Goal: Task Accomplishment & Management: Manage account settings

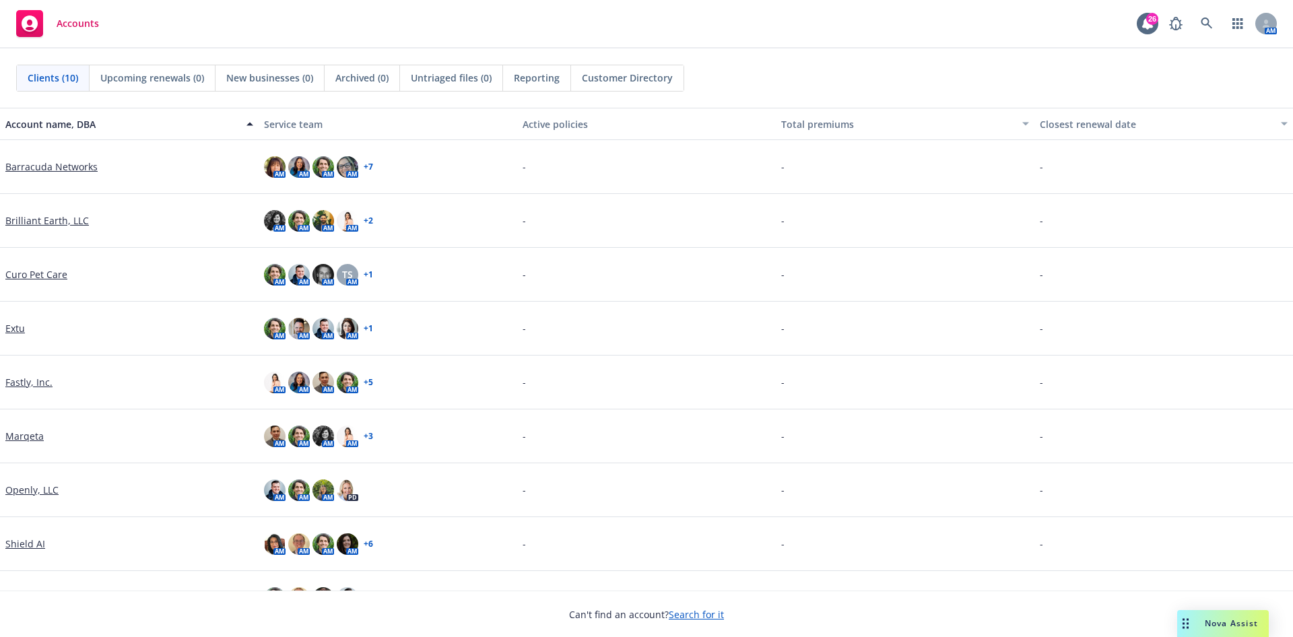
click at [49, 224] on link "Brilliant Earth, LLC" at bounding box center [47, 220] width 84 height 14
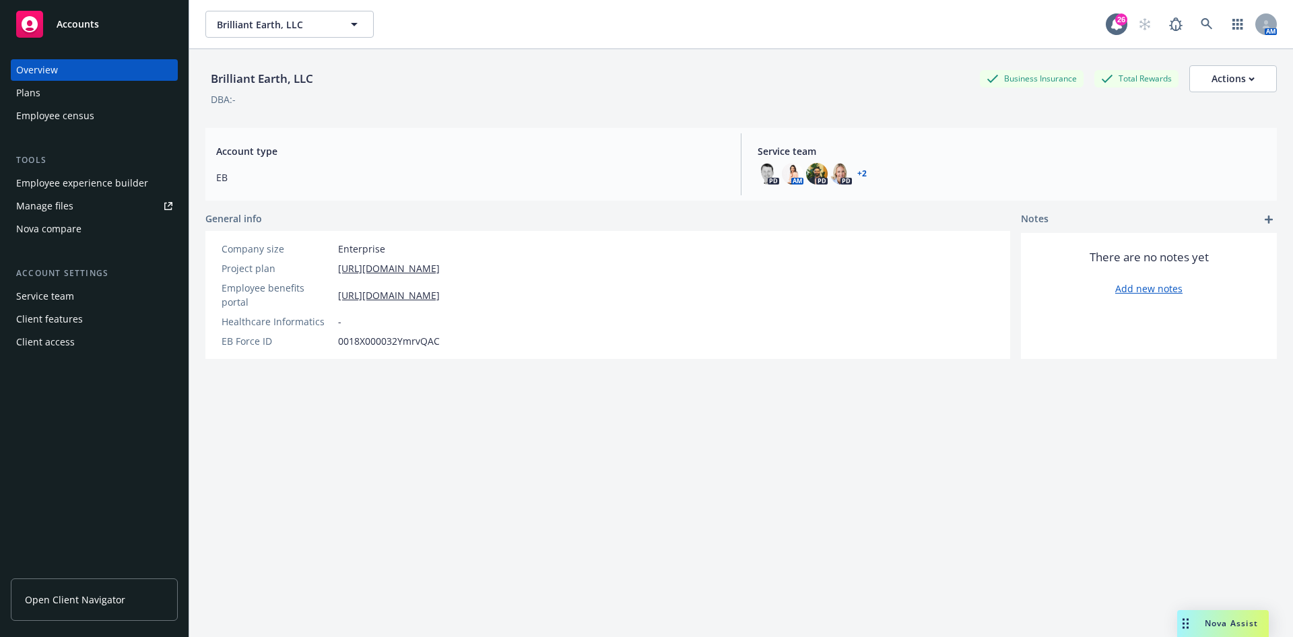
click at [57, 210] on div "Manage files" at bounding box center [44, 206] width 57 height 22
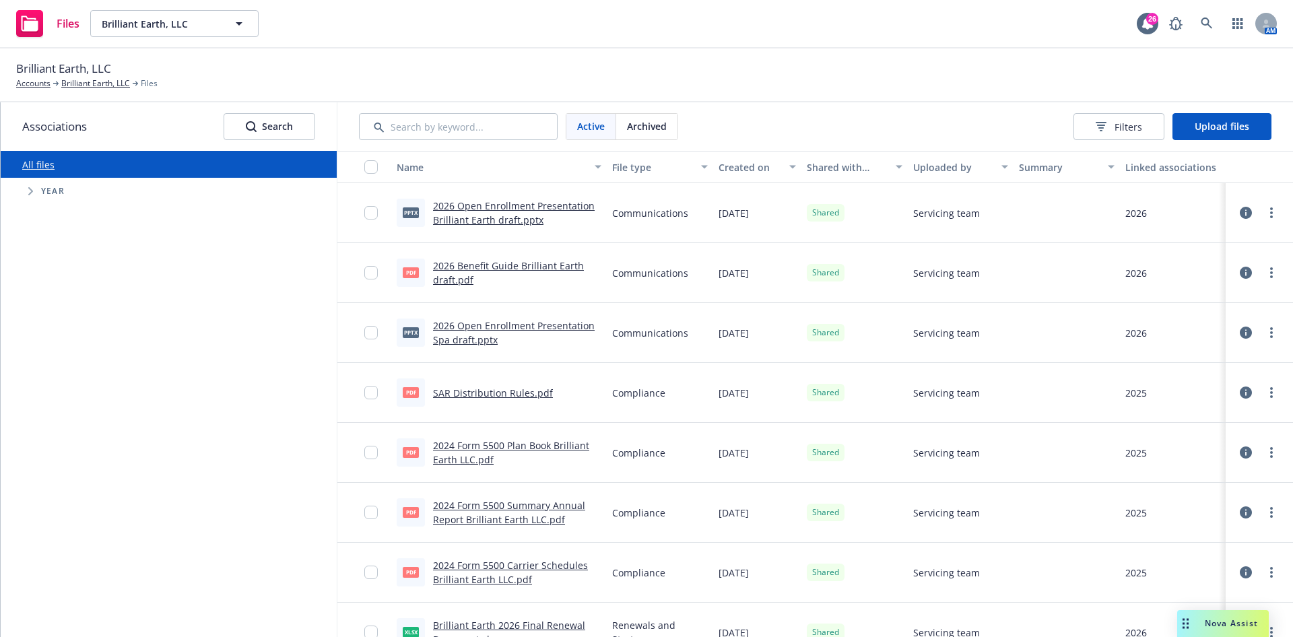
click at [1206, 110] on div "Active Archived Filters Upload files" at bounding box center [815, 126] width 956 height 48
click at [1203, 128] on span "Upload files" at bounding box center [1222, 126] width 55 height 13
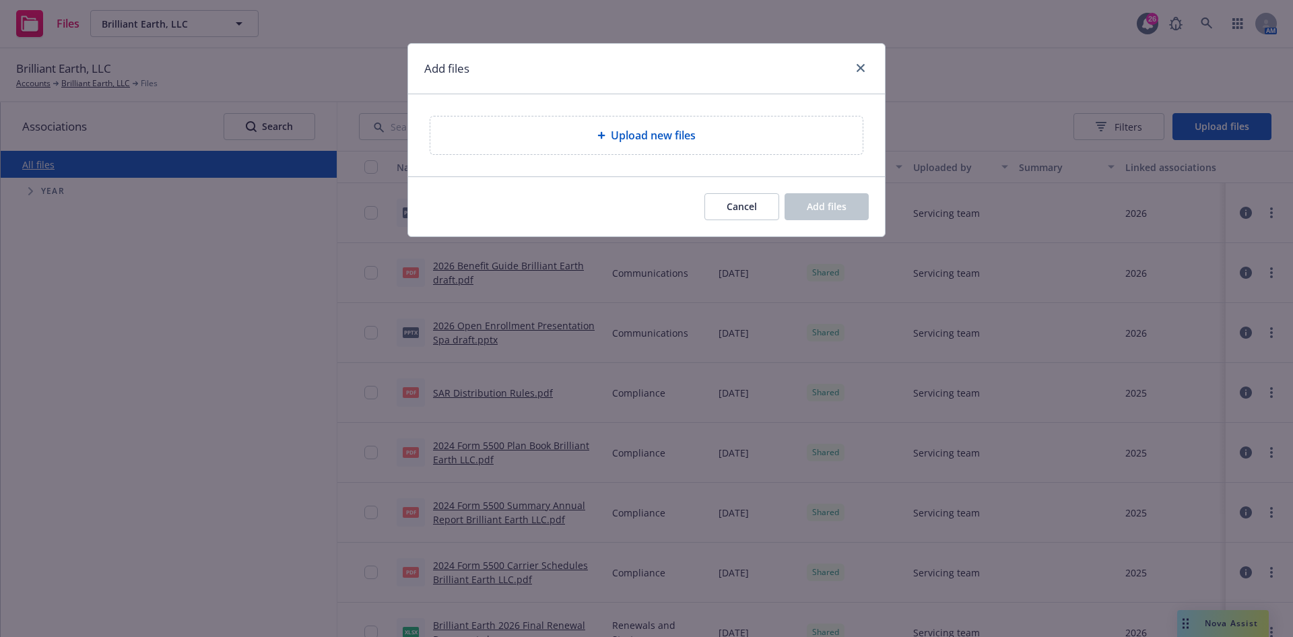
drag, startPoint x: 598, startPoint y: 106, endPoint x: 606, endPoint y: 119, distance: 15.7
click at [598, 112] on div "Upload new files" at bounding box center [646, 135] width 477 height 82
click at [606, 119] on div "Upload new files" at bounding box center [646, 136] width 432 height 38
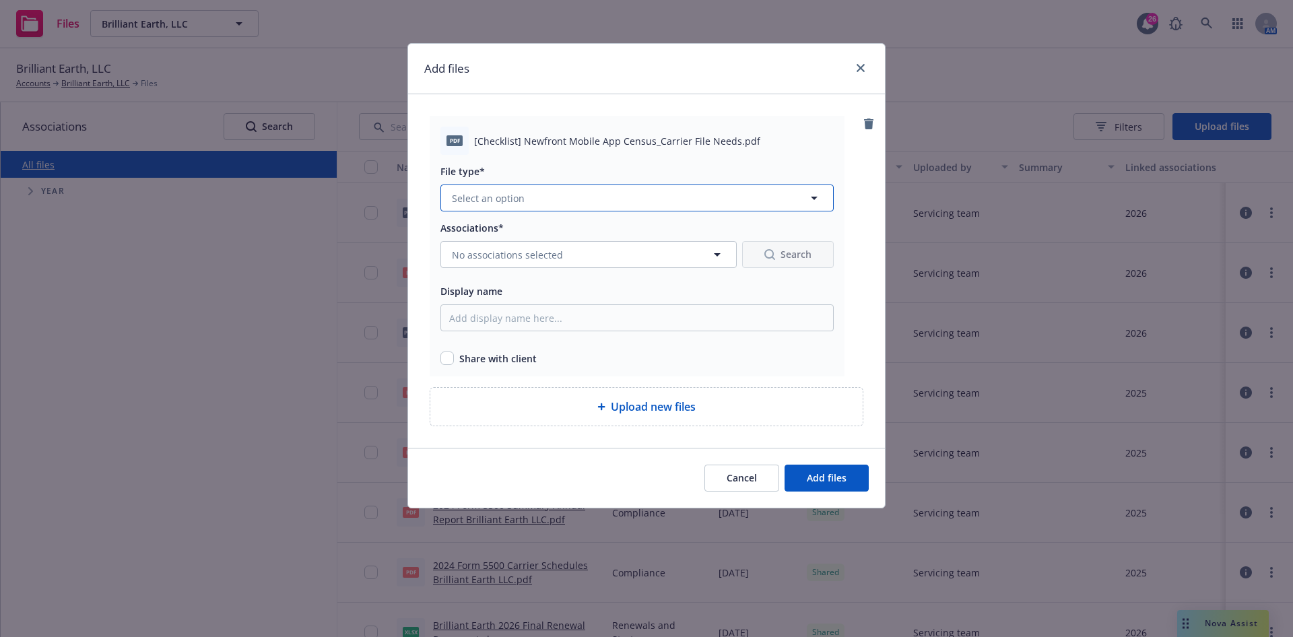
click at [468, 198] on span "Select an option" at bounding box center [488, 198] width 73 height 14
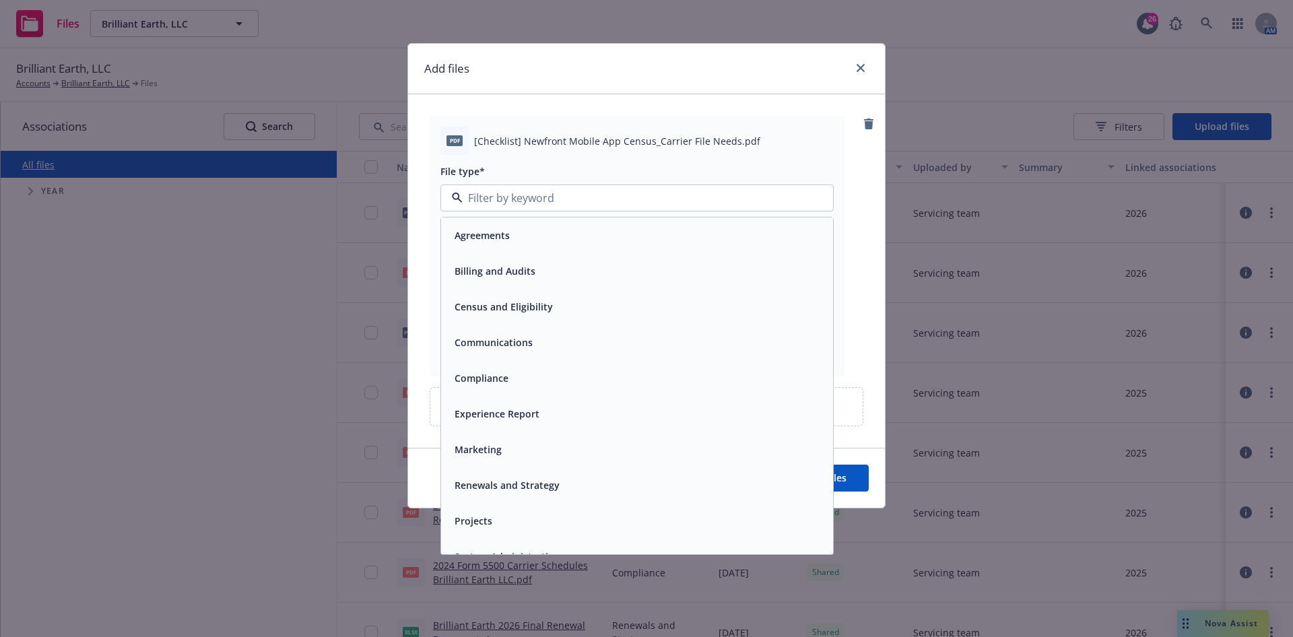
scroll to position [20, 0]
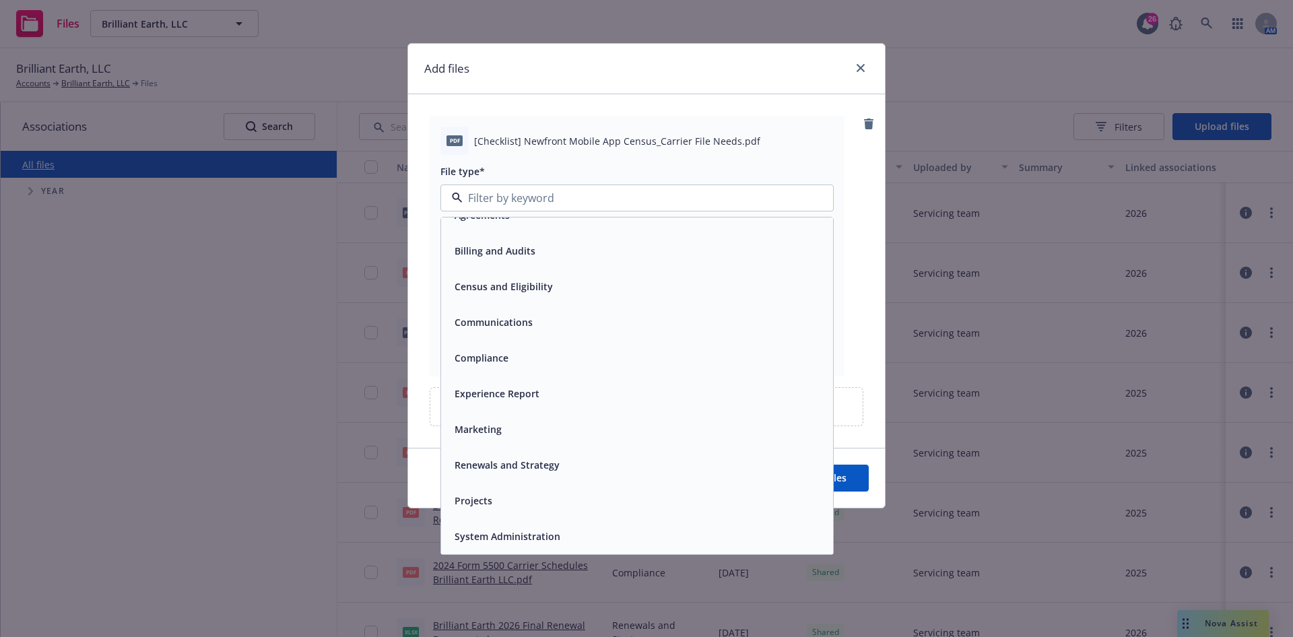
click at [518, 496] on div "Projects" at bounding box center [637, 501] width 376 height 20
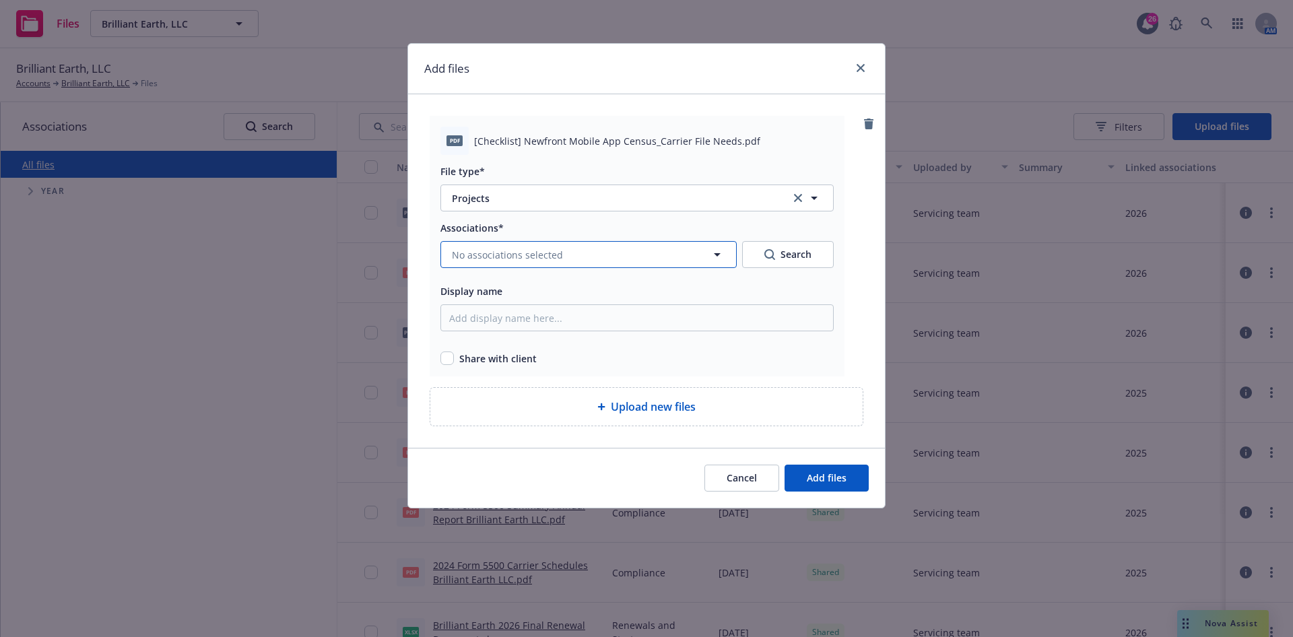
click at [607, 244] on button "No associations selected" at bounding box center [588, 254] width 296 height 27
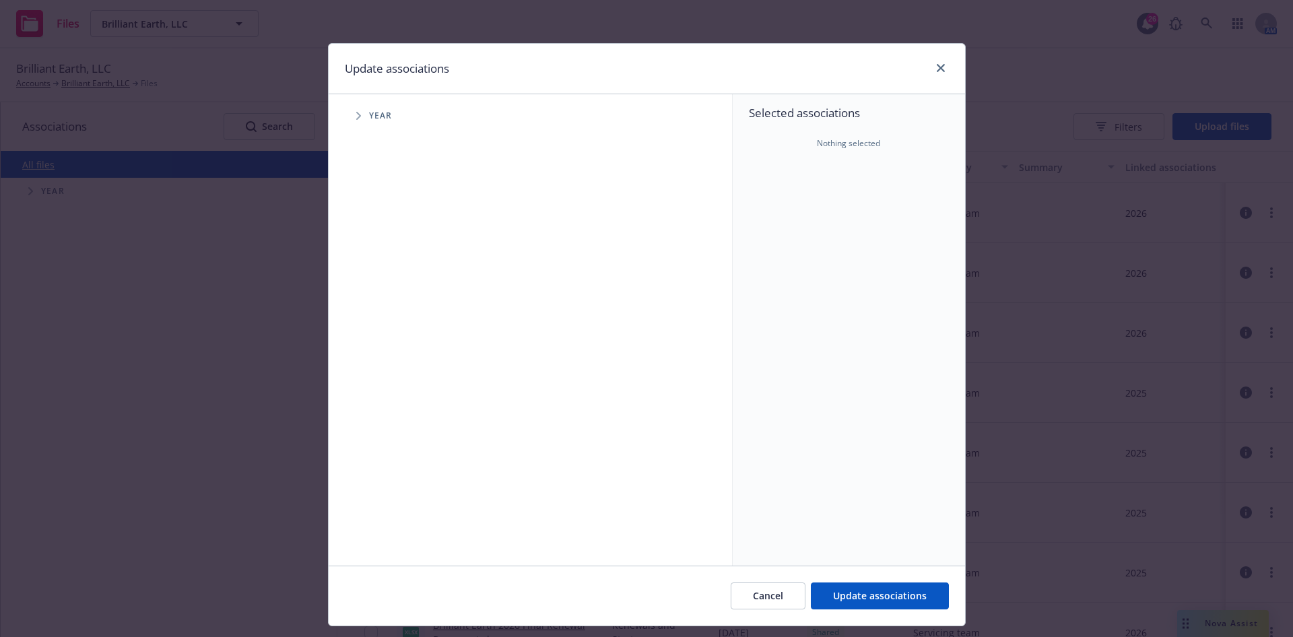
click at [356, 119] on icon "Tree Example" at bounding box center [358, 116] width 5 height 8
click at [386, 292] on div "2025 Year" at bounding box center [406, 301] width 40 height 26
click at [386, 299] on input "Tree Example" at bounding box center [392, 300] width 13 height 13
click at [386, 300] on input "Tree Example" at bounding box center [392, 300] width 13 height 13
checkbox input "true"
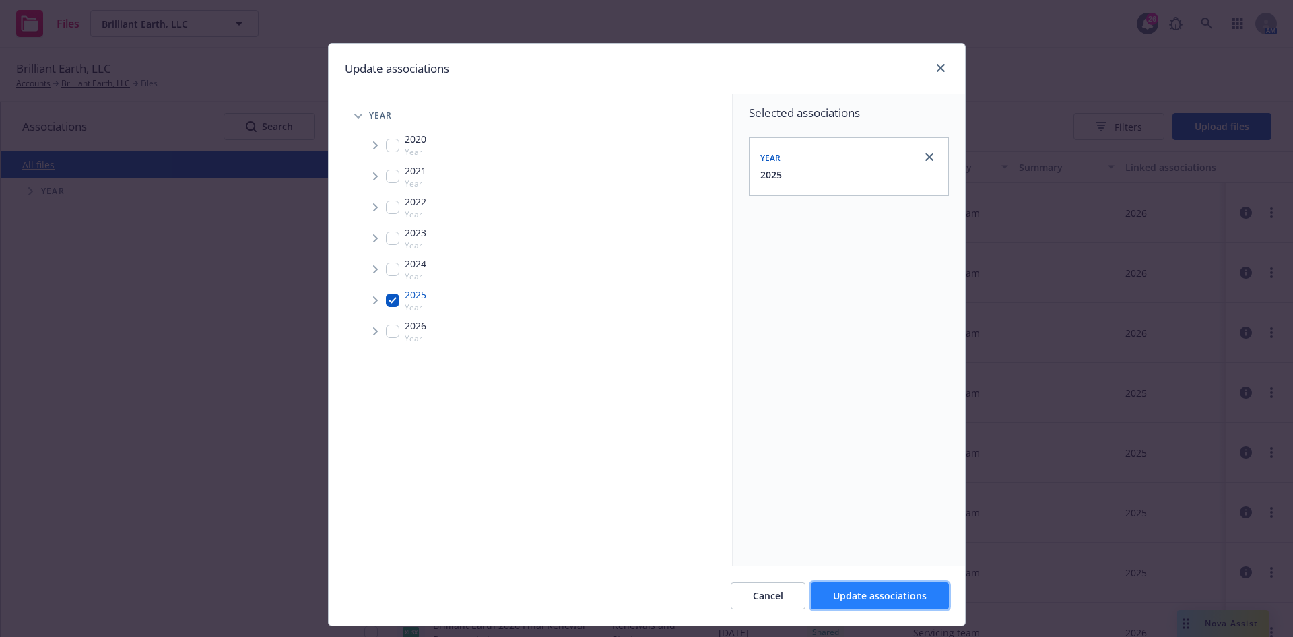
click at [905, 601] on span "Update associations" at bounding box center [880, 595] width 94 height 13
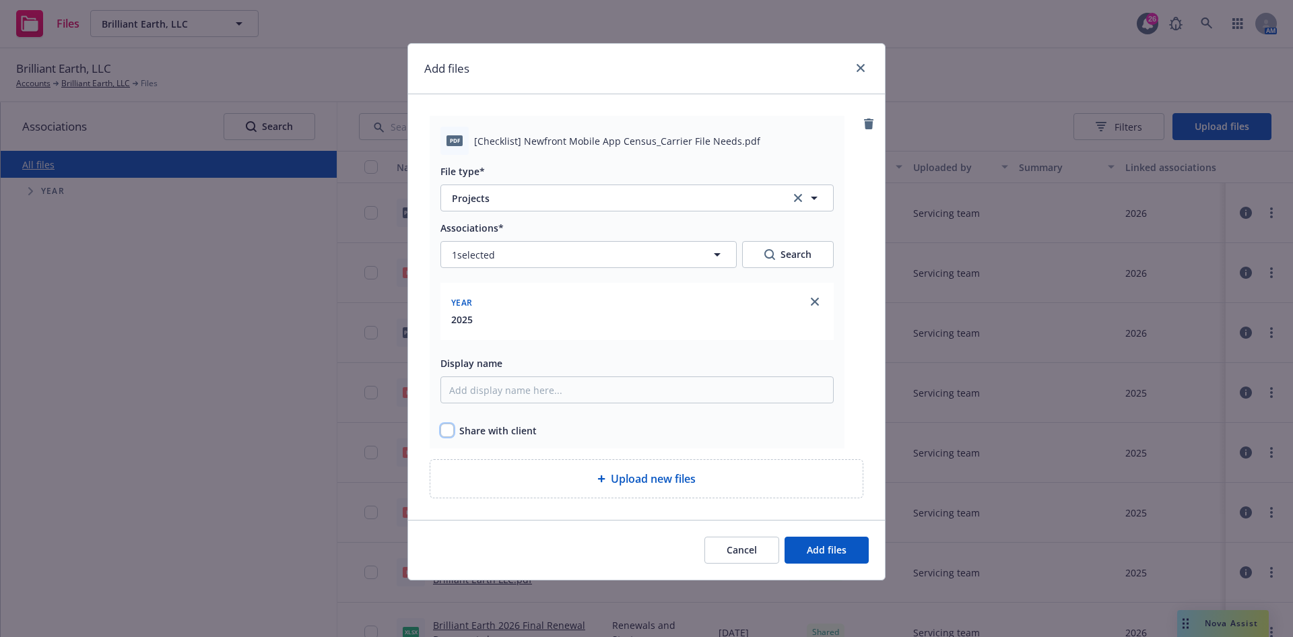
click at [451, 429] on input "checkbox" at bounding box center [446, 430] width 13 height 13
checkbox input "true"
click at [834, 556] on button "Add files" at bounding box center [827, 550] width 84 height 27
